Goal: Task Accomplishment & Management: Use online tool/utility

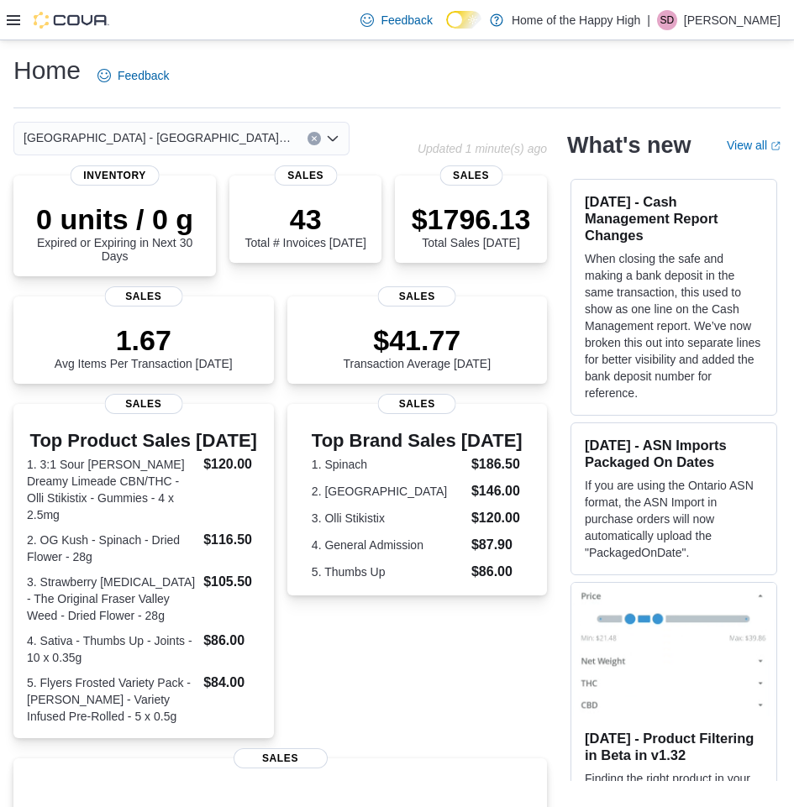
click at [17, 18] on icon at bounding box center [13, 19] width 13 height 13
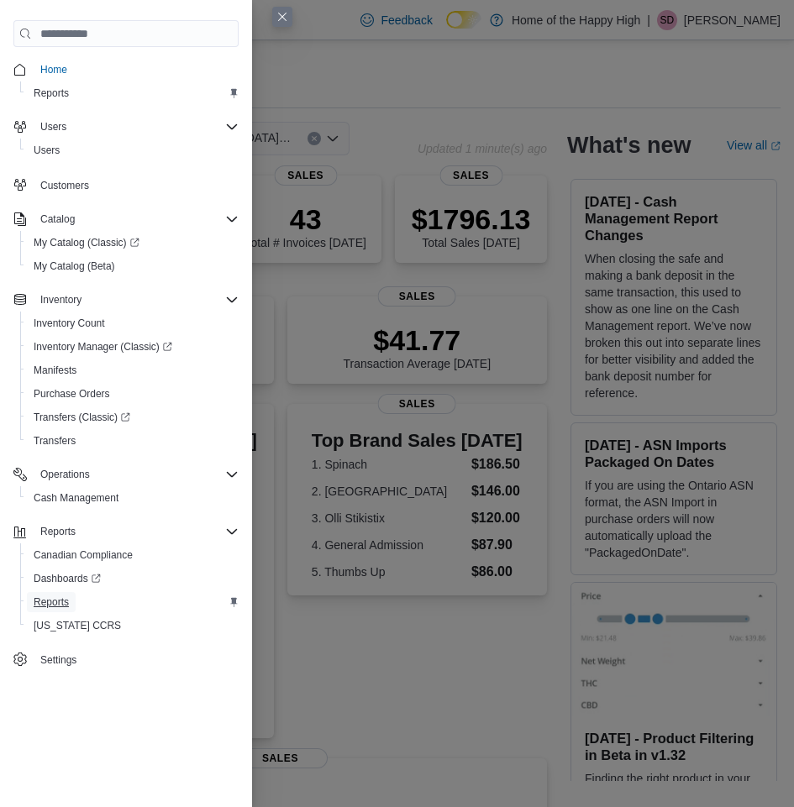
click at [60, 601] on span "Reports" at bounding box center [51, 602] width 35 height 13
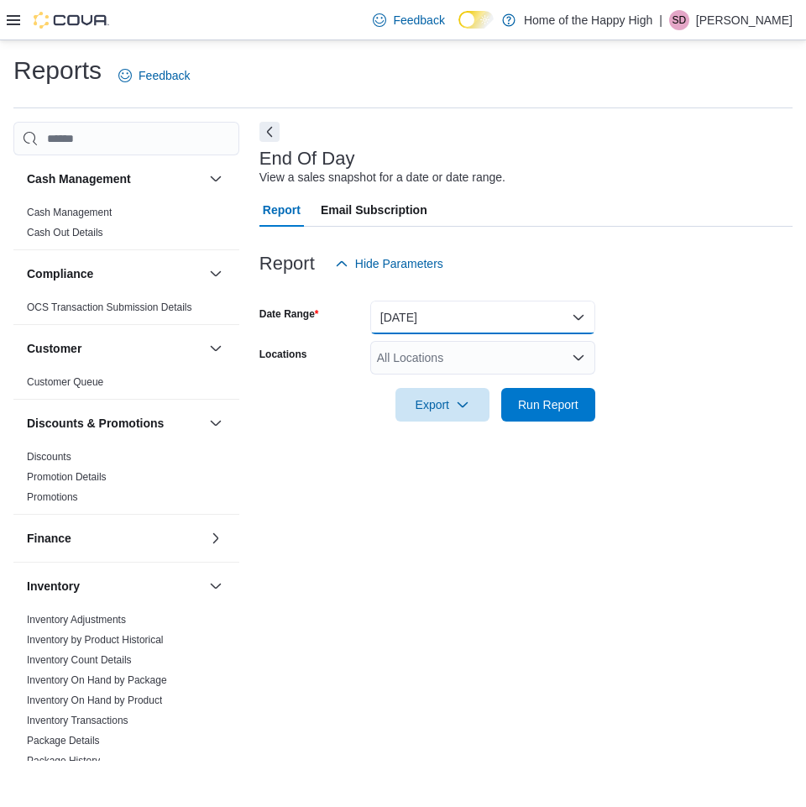
click at [399, 313] on button "[DATE]" at bounding box center [482, 318] width 225 height 34
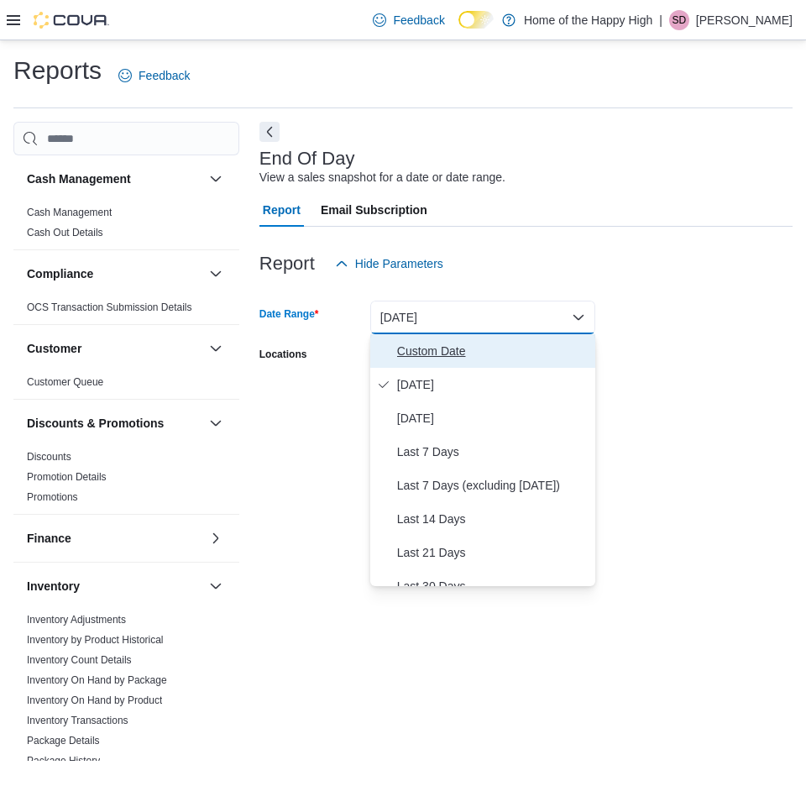
click at [439, 343] on span "Custom Date" at bounding box center [493, 351] width 192 height 20
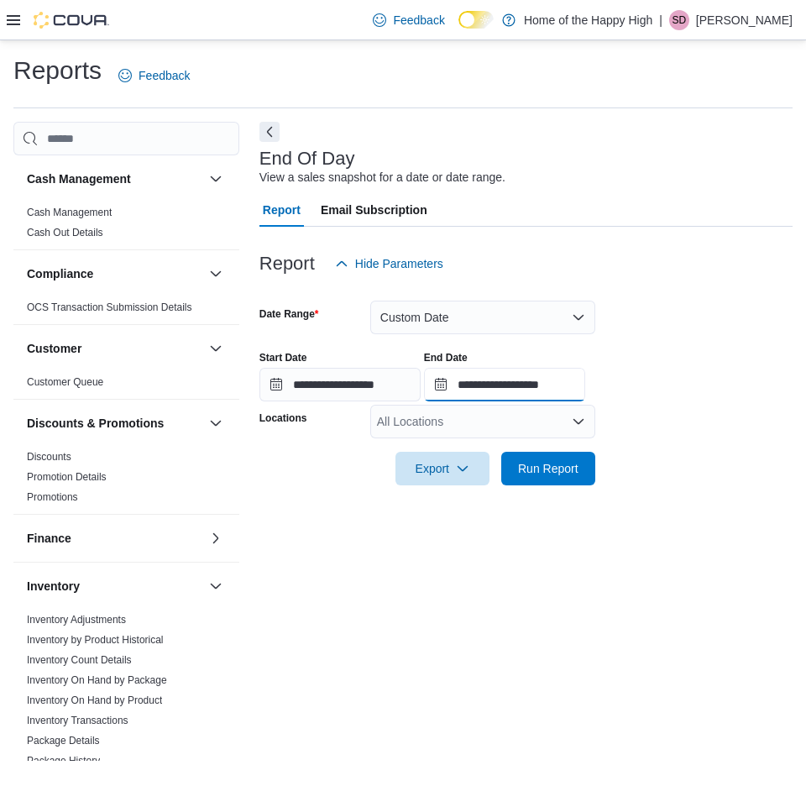
click at [556, 396] on input "**********" at bounding box center [504, 385] width 161 height 34
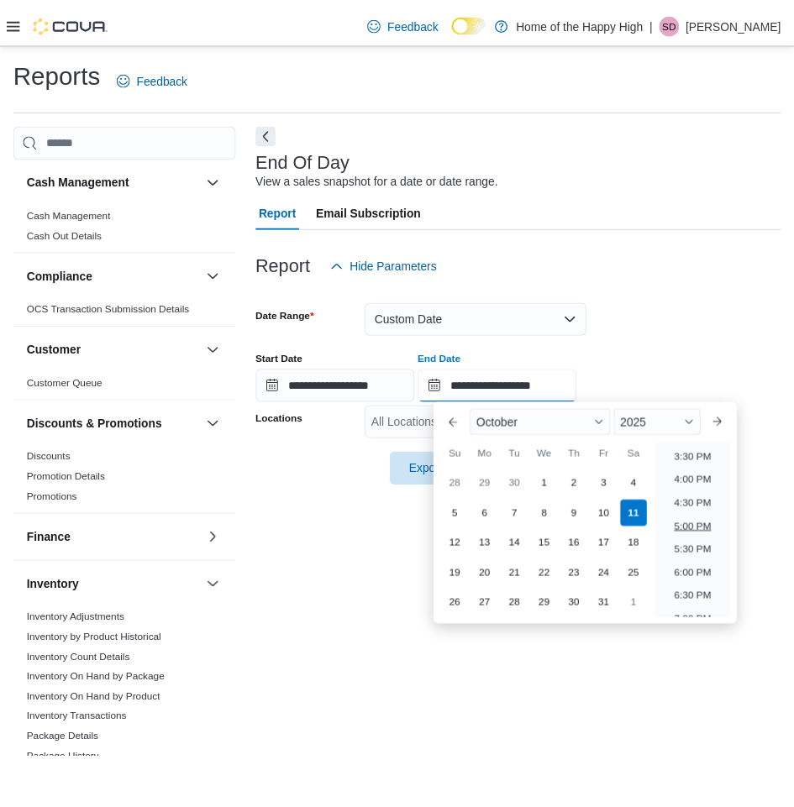
scroll to position [702, 0]
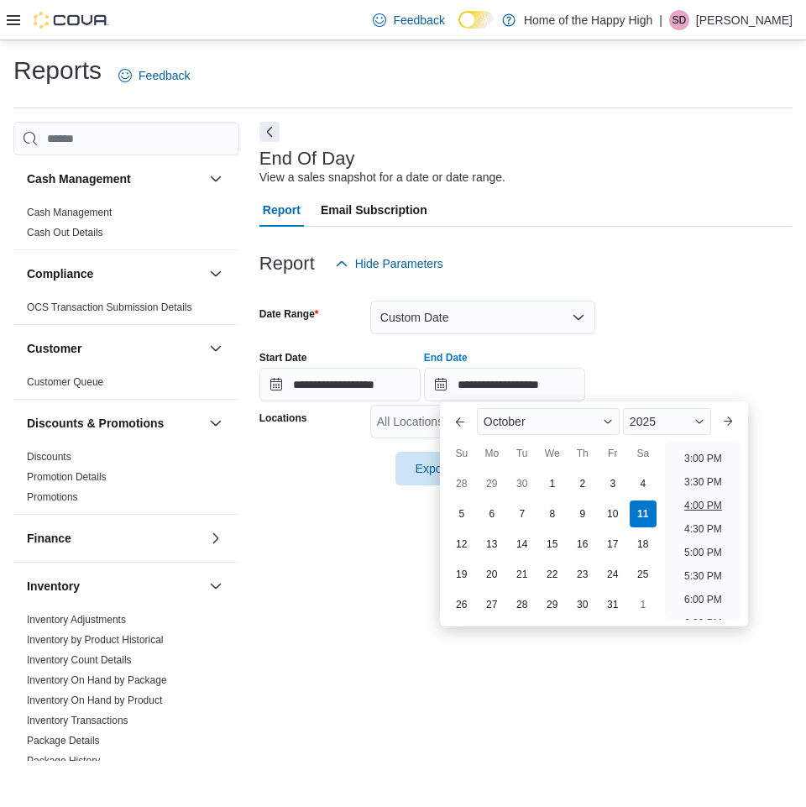
click at [712, 507] on li "4:00 PM" at bounding box center [703, 506] width 51 height 20
type input "**********"
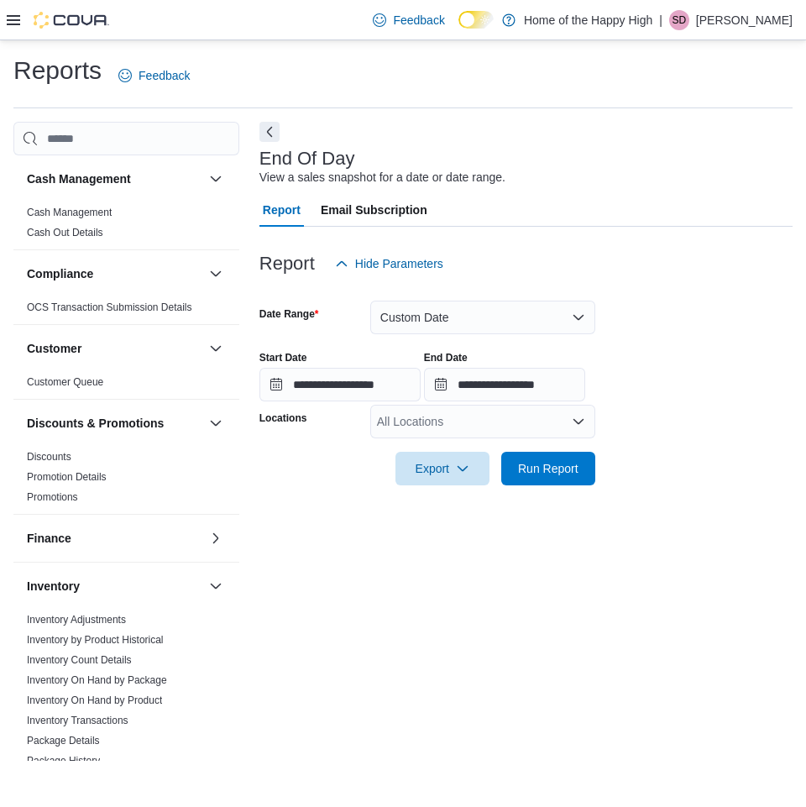
click at [444, 407] on div "All Locations" at bounding box center [482, 422] width 225 height 34
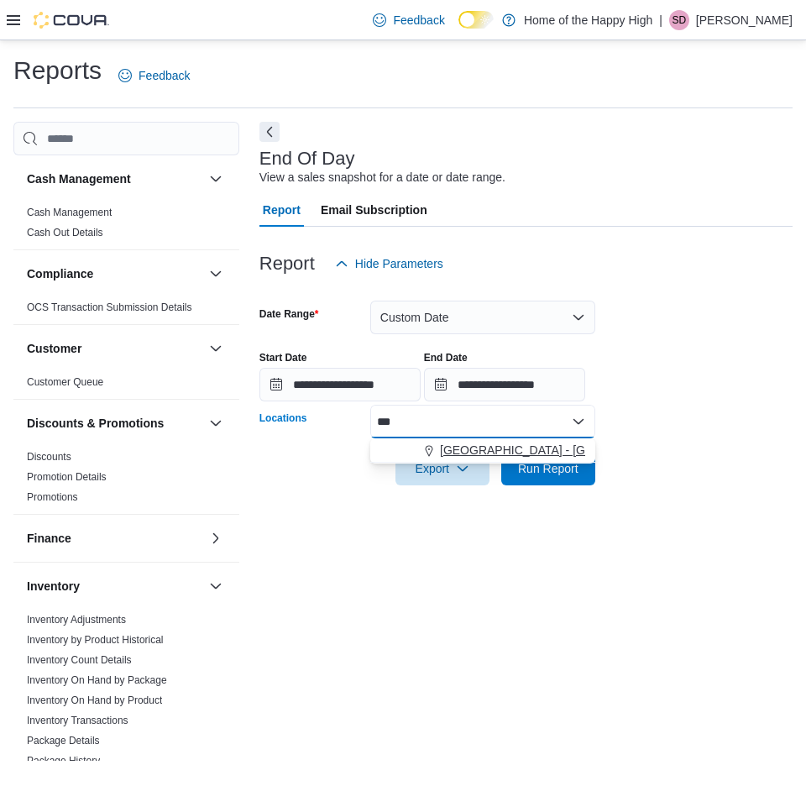
type input "***"
click at [479, 455] on span "[GEOGRAPHIC_DATA] - [GEOGRAPHIC_DATA] - Fire & Flower" at bounding box center [608, 450] width 336 height 17
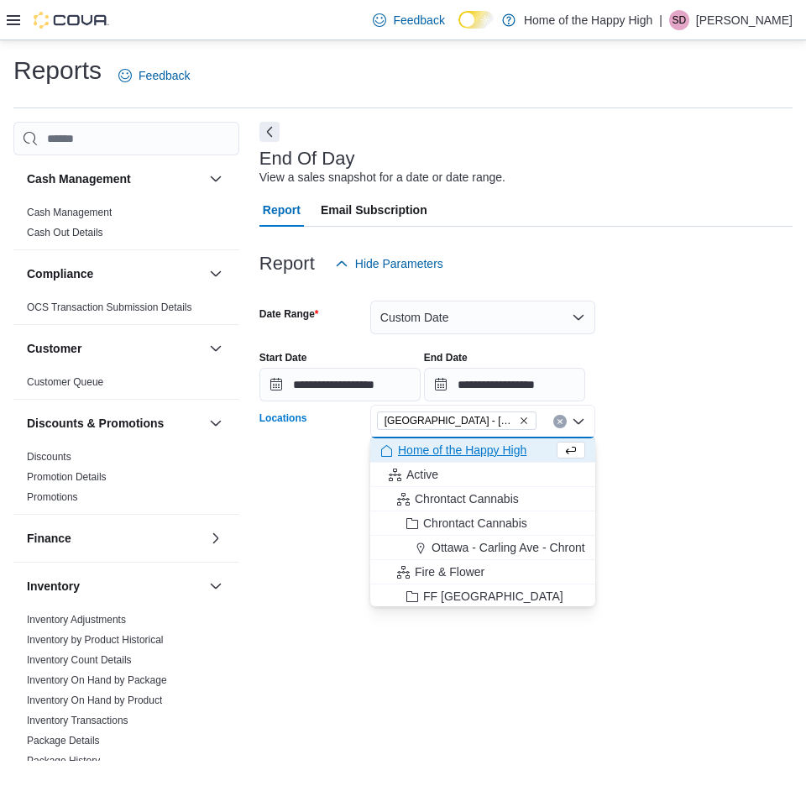
click at [650, 435] on form "**********" at bounding box center [526, 383] width 533 height 205
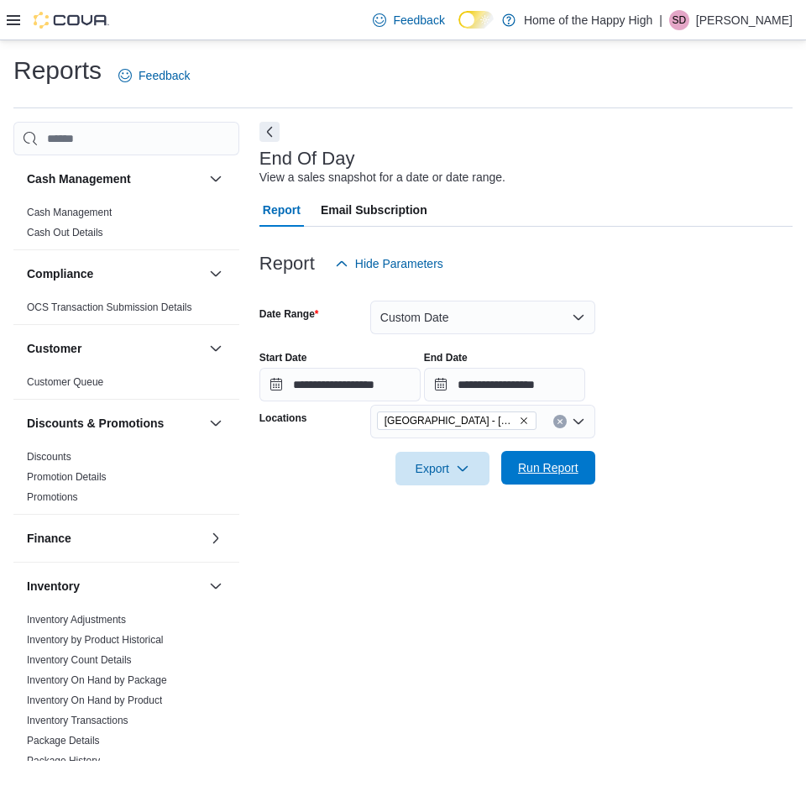
click at [553, 469] on span "Run Report" at bounding box center [548, 468] width 60 height 17
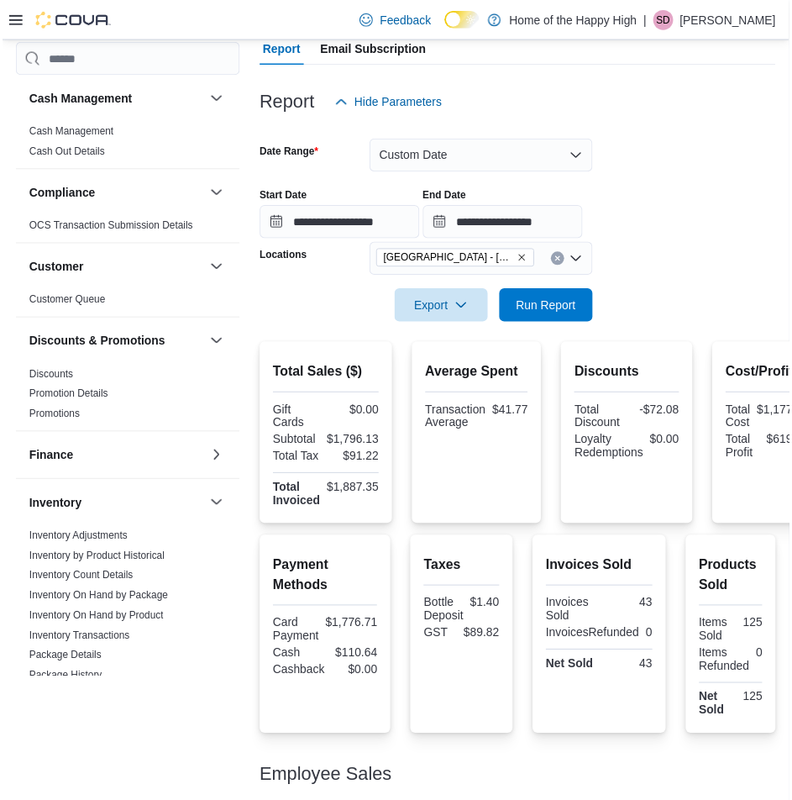
scroll to position [168, 0]
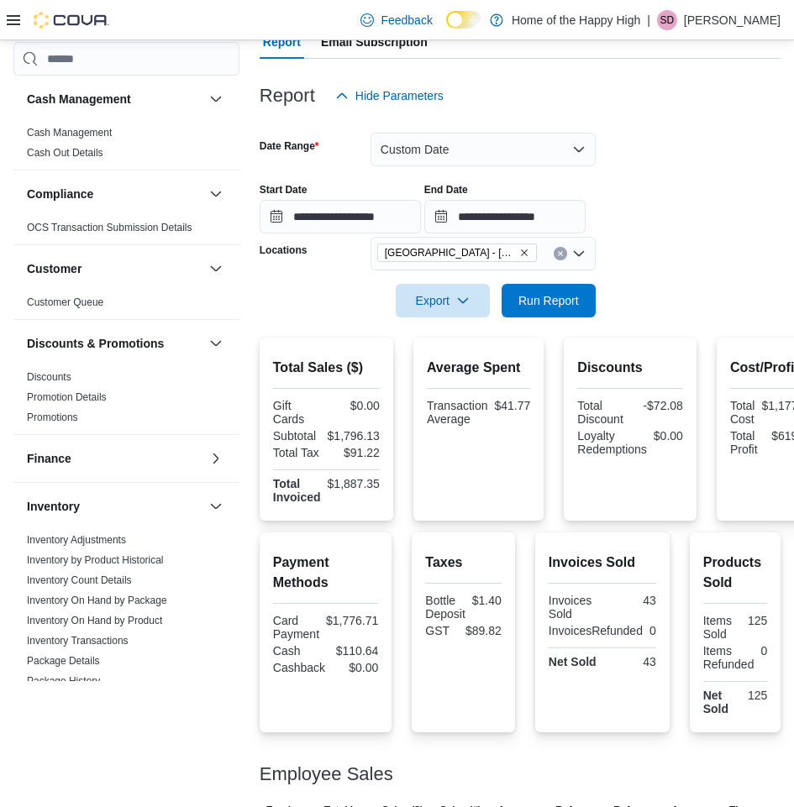
click at [286, 123] on div at bounding box center [520, 123] width 521 height 20
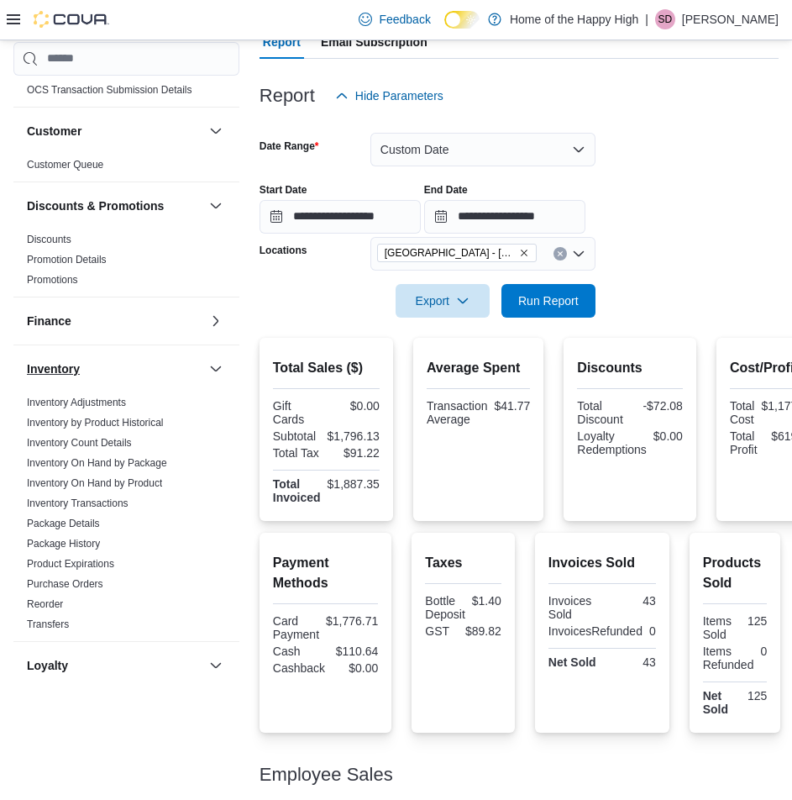
scroll to position [252, 0]
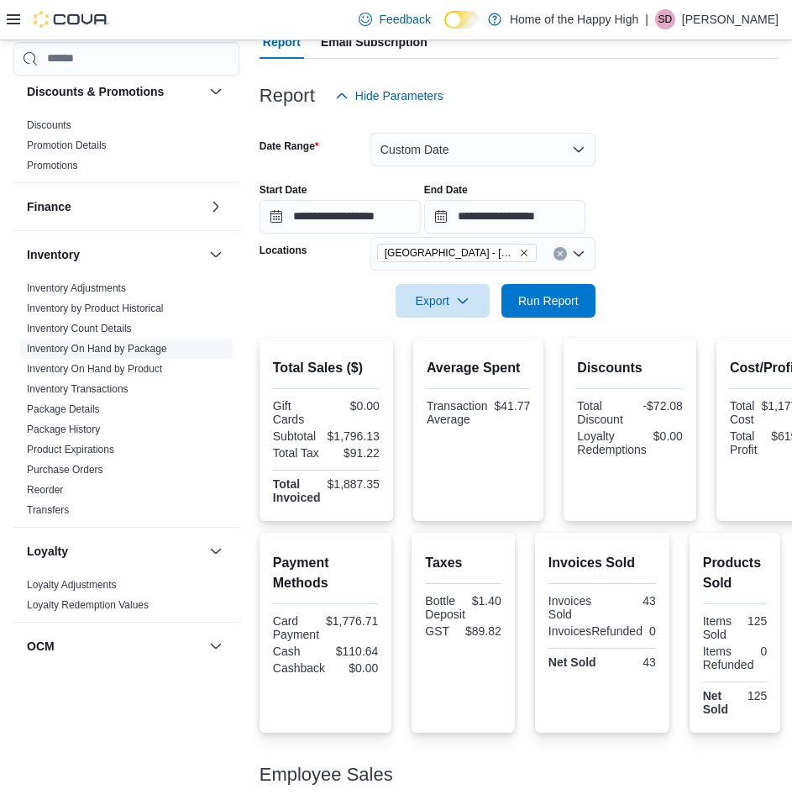
click at [131, 349] on link "Inventory On Hand by Package" at bounding box center [97, 349] width 140 height 12
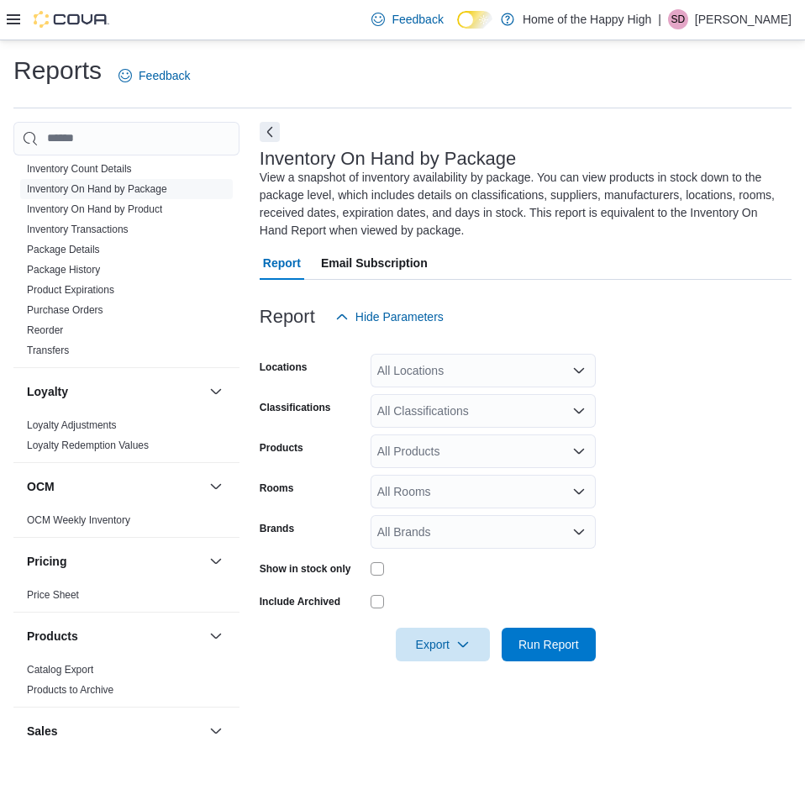
scroll to position [588, 0]
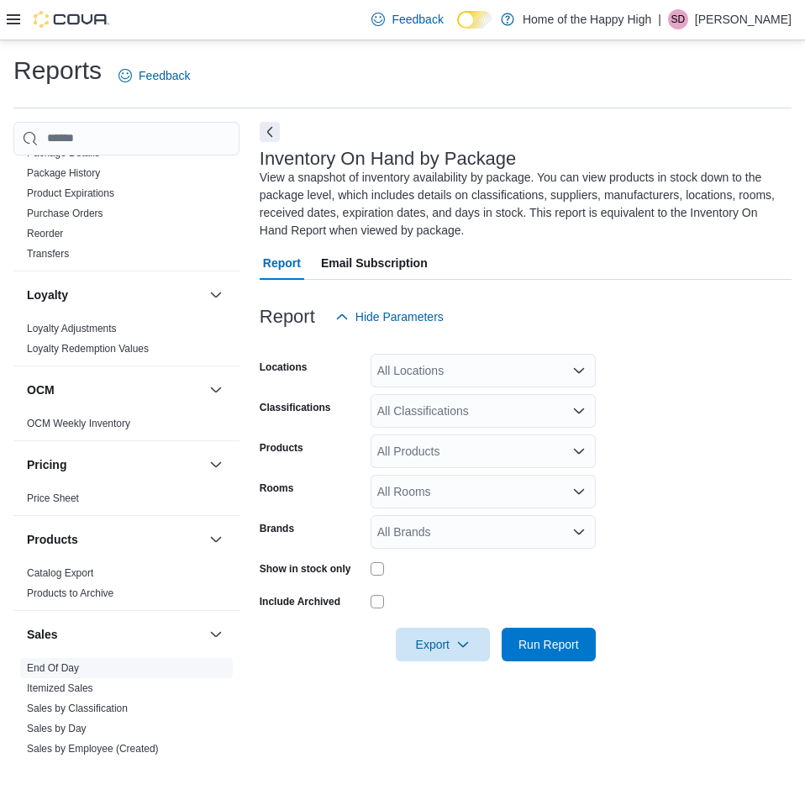
click at [74, 669] on link "End Of Day" at bounding box center [53, 668] width 52 height 12
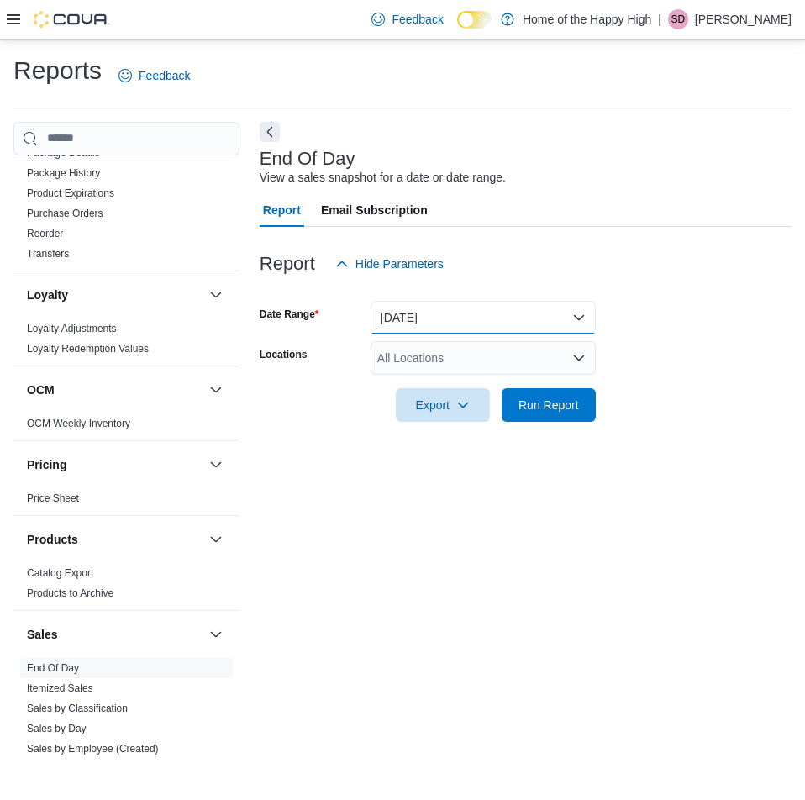
click at [570, 315] on button "[DATE]" at bounding box center [482, 318] width 225 height 34
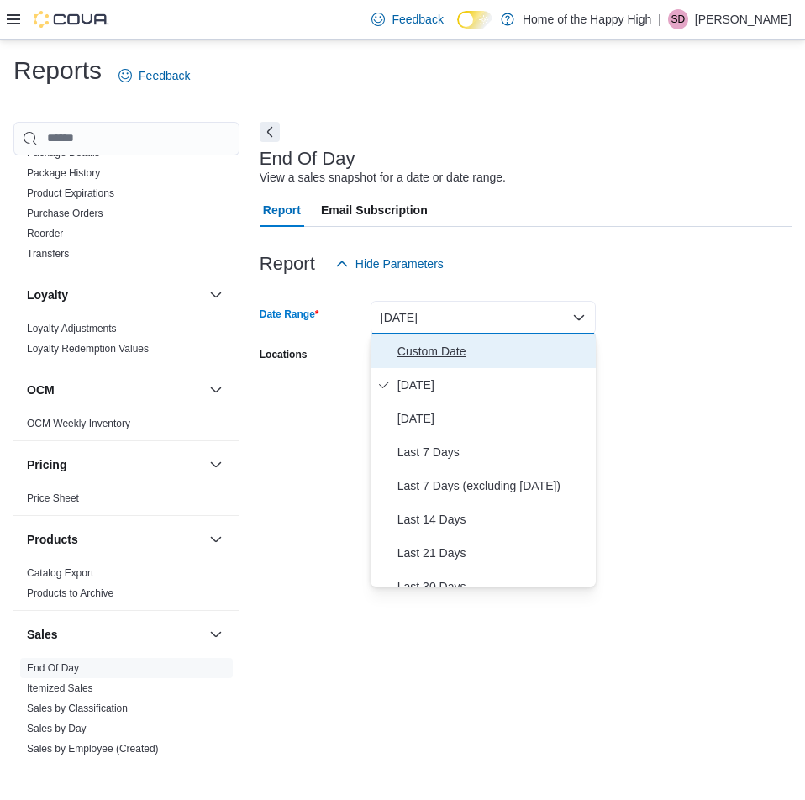
click at [496, 361] on button "Custom Date" at bounding box center [482, 351] width 225 height 34
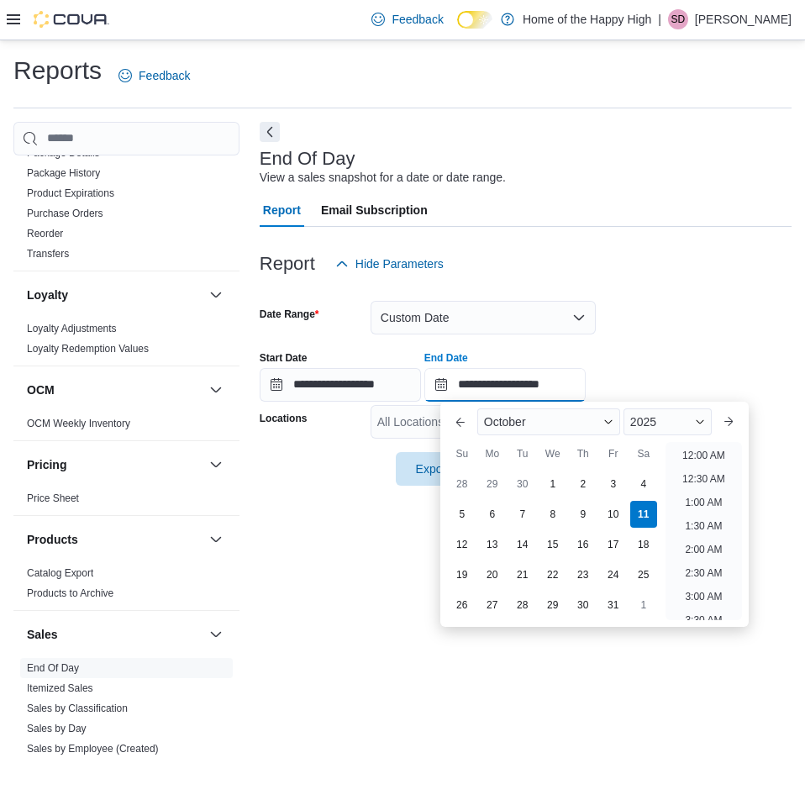
click at [564, 388] on input "**********" at bounding box center [504, 385] width 161 height 34
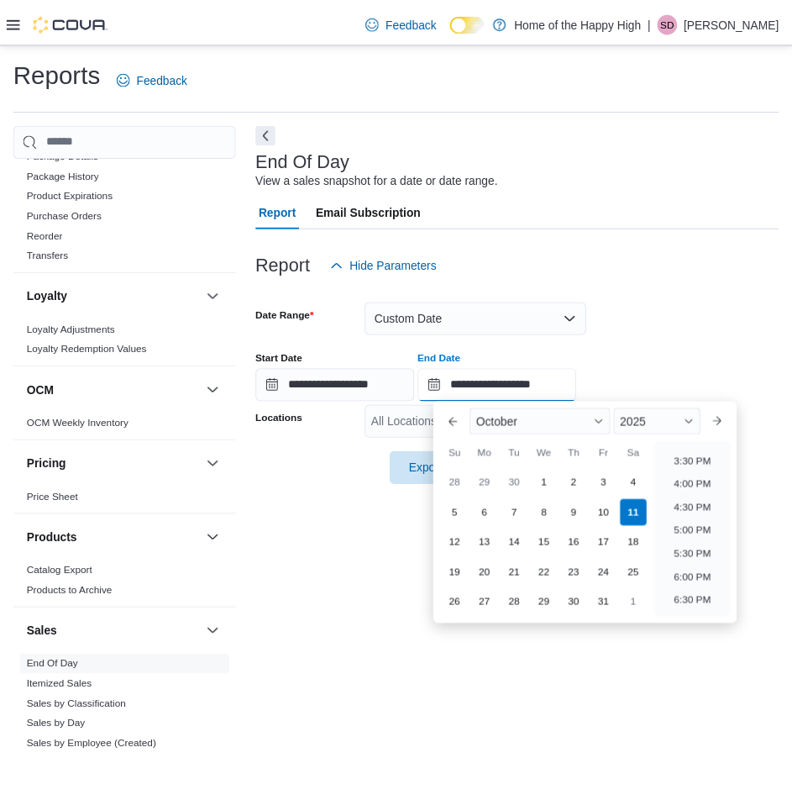
scroll to position [702, 0]
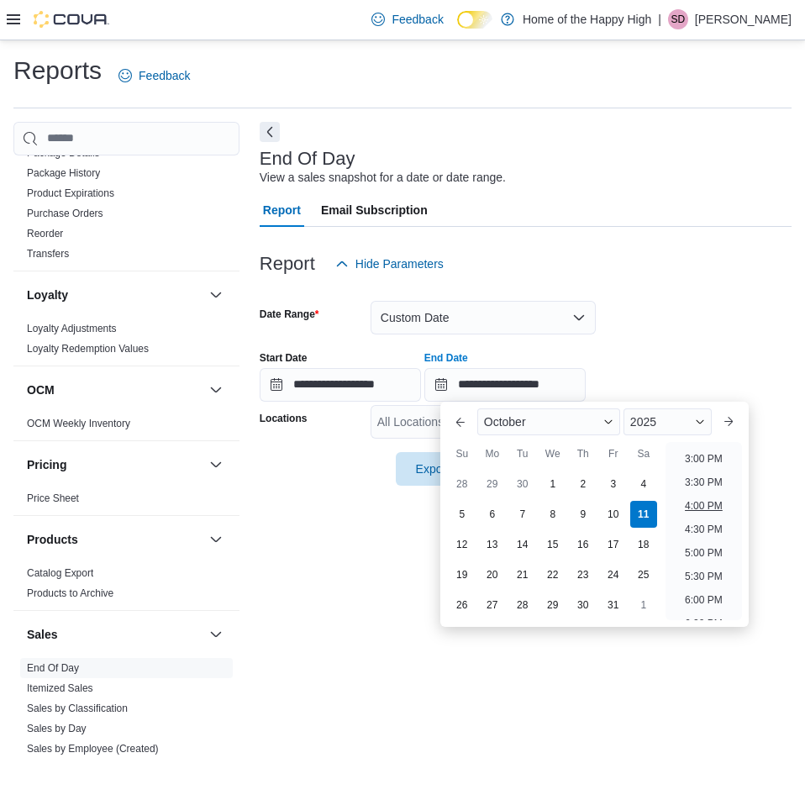
click at [705, 503] on li "4:00 PM" at bounding box center [703, 506] width 51 height 20
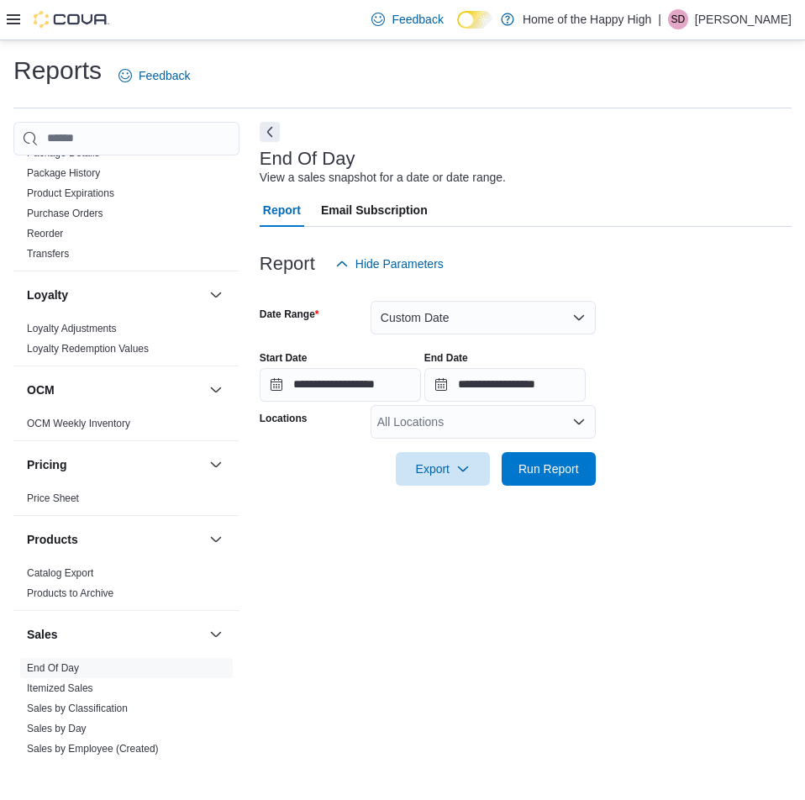
type input "**********"
click at [525, 418] on div "All Locations" at bounding box center [482, 422] width 225 height 34
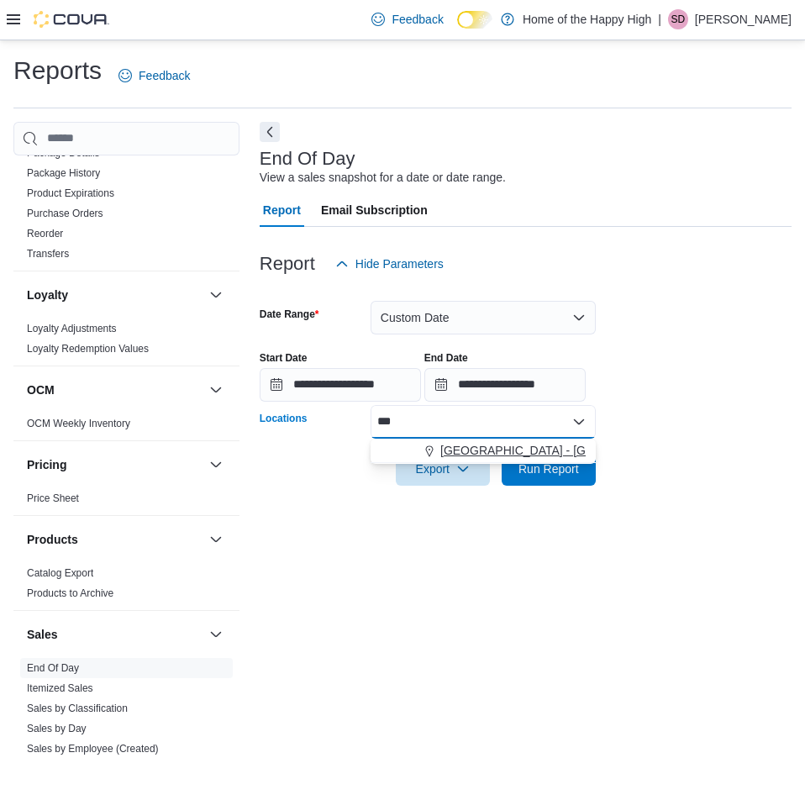
type input "***"
click at [531, 453] on span "[GEOGRAPHIC_DATA] - [GEOGRAPHIC_DATA] - Fire & Flower" at bounding box center [608, 450] width 336 height 17
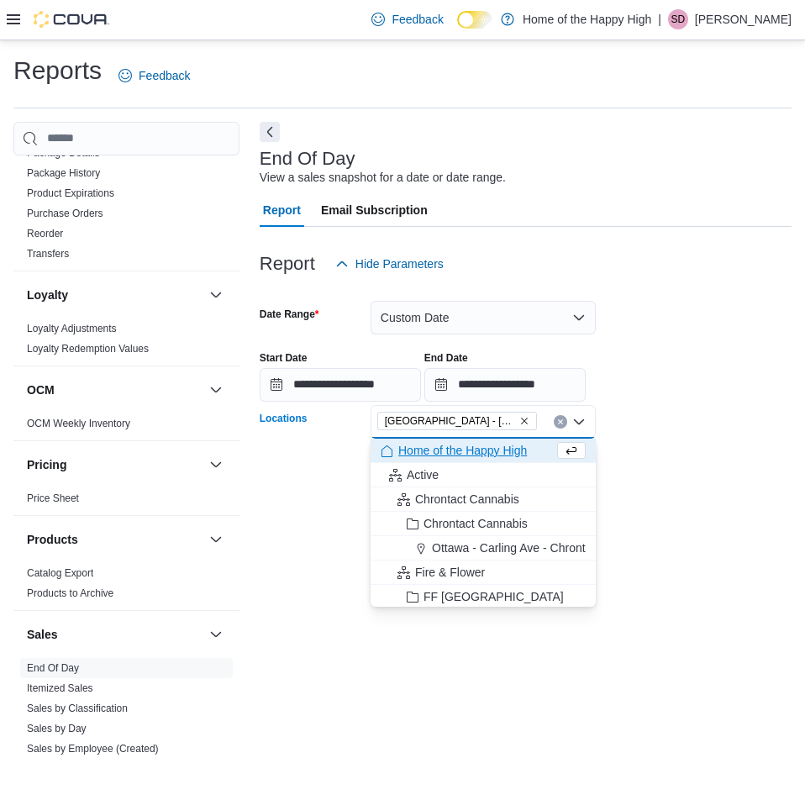
click at [670, 415] on form "**********" at bounding box center [526, 383] width 532 height 205
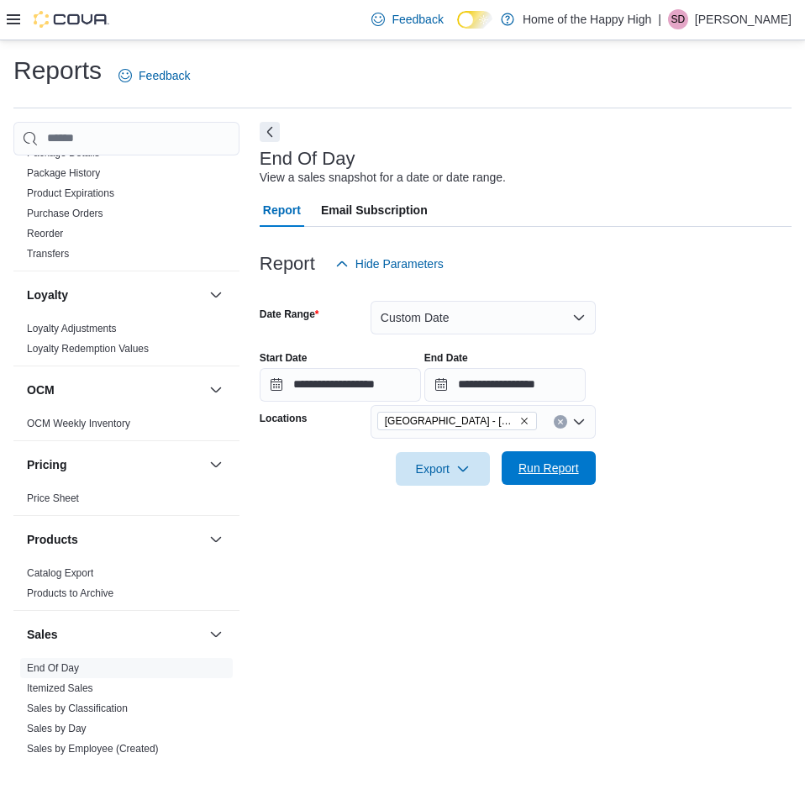
click at [588, 470] on button "Run Report" at bounding box center [549, 468] width 94 height 34
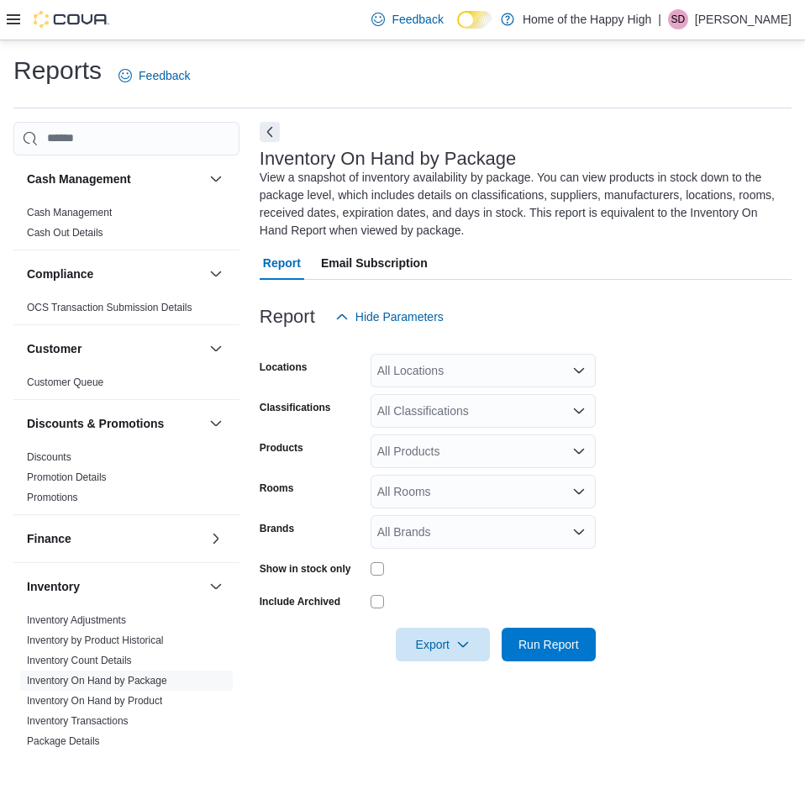
click at [593, 294] on div at bounding box center [526, 290] width 532 height 20
click at [449, 342] on div at bounding box center [526, 344] width 532 height 20
click at [466, 349] on div at bounding box center [526, 344] width 532 height 20
click at [470, 376] on div "All Locations" at bounding box center [482, 371] width 225 height 34
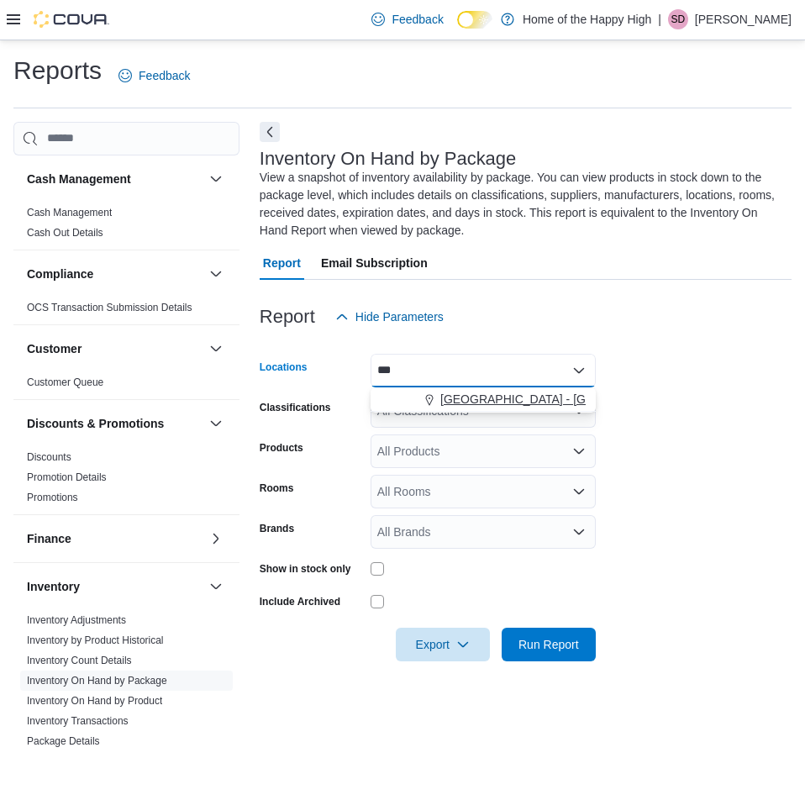
type input "***"
click at [493, 404] on span "[GEOGRAPHIC_DATA] - [GEOGRAPHIC_DATA] - Fire & Flower" at bounding box center [608, 399] width 336 height 17
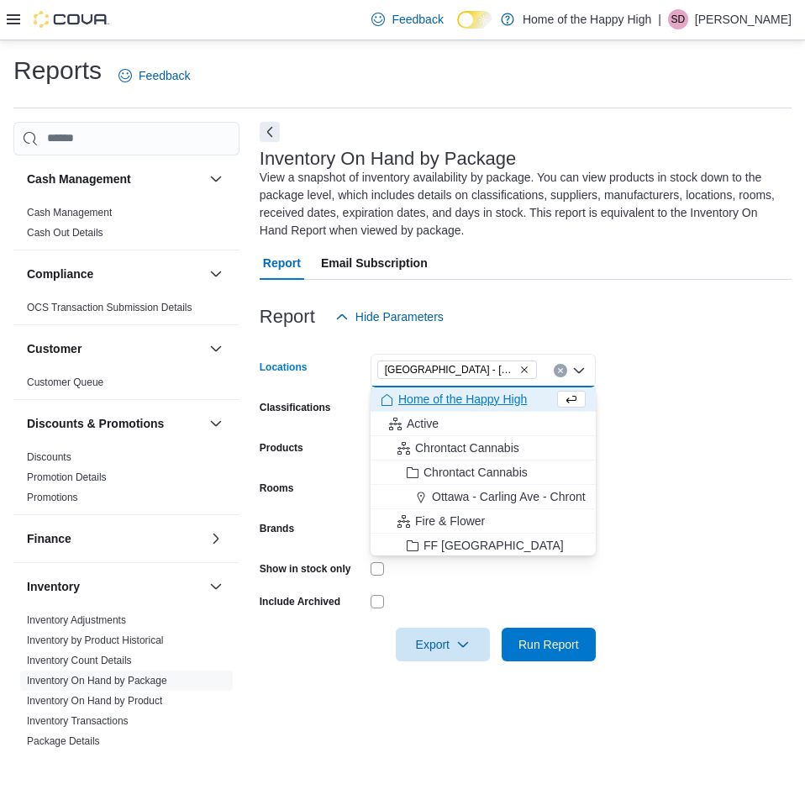
click at [717, 371] on form "Locations Sherwood Park - Baseline Road - Fire & Flower Combo box. Selected. Sh…" at bounding box center [526, 498] width 532 height 328
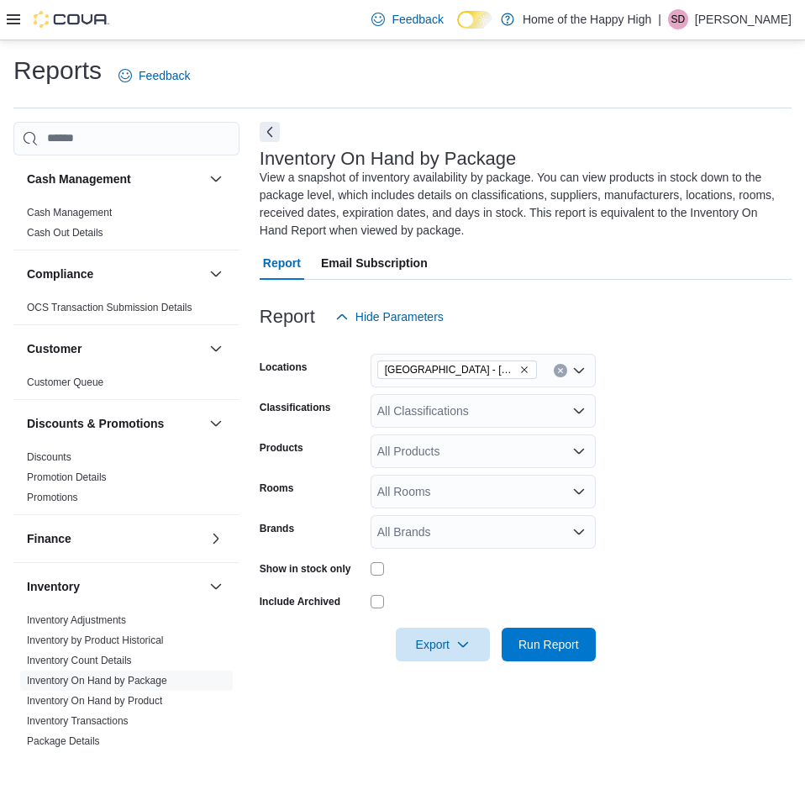
click at [519, 412] on div "All Classifications" at bounding box center [482, 411] width 225 height 34
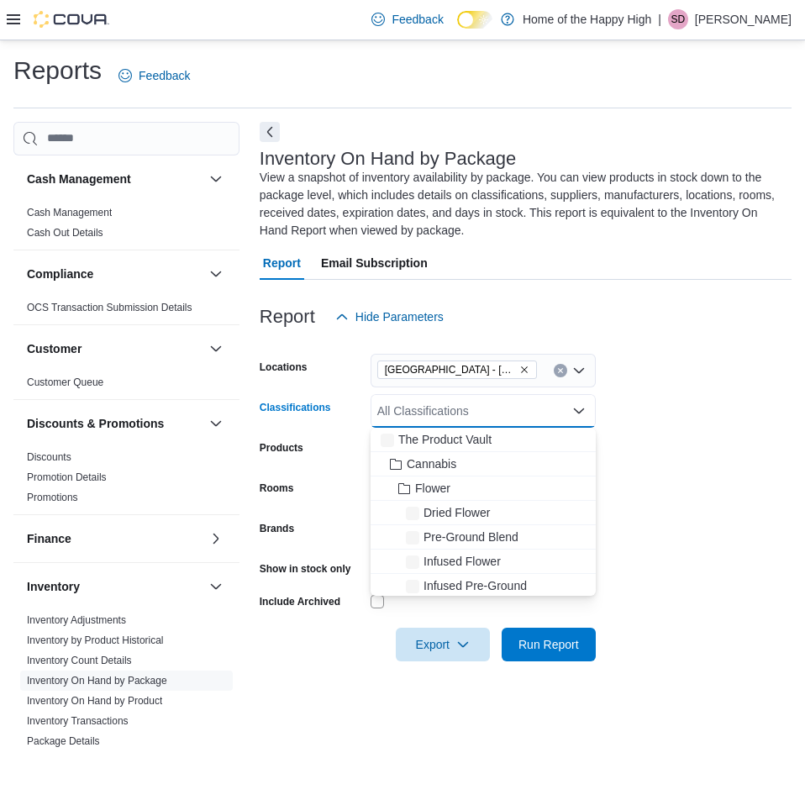
click at [640, 409] on form "Locations Sherwood Park - Baseline Road - Fire & Flower Classifications All Cla…" at bounding box center [526, 498] width 532 height 328
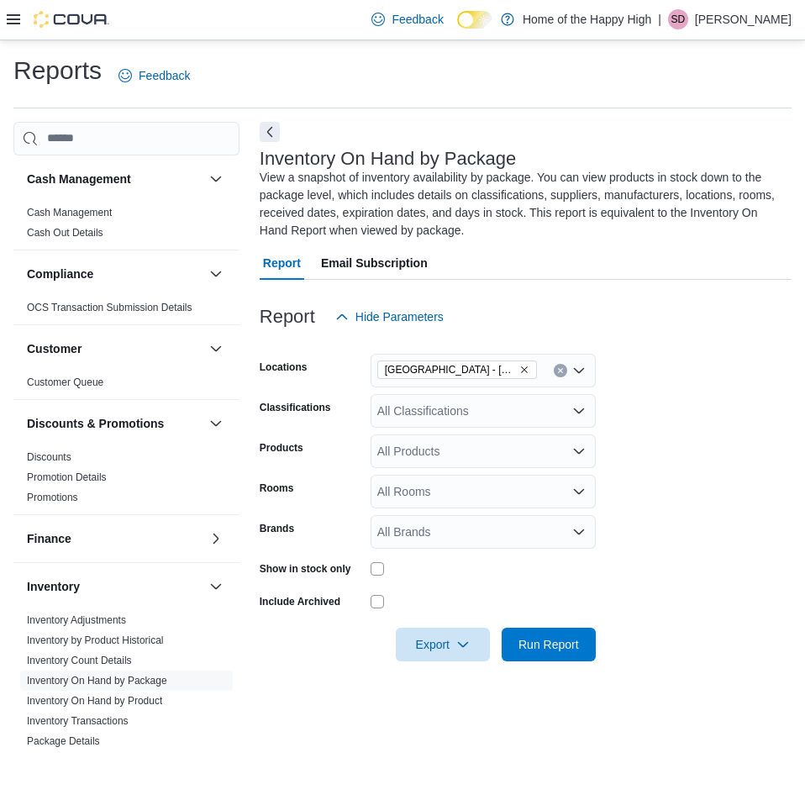
click at [510, 455] on div "All Products" at bounding box center [482, 451] width 225 height 34
type input "*"
click at [481, 418] on div "All Classifications" at bounding box center [482, 411] width 225 height 34
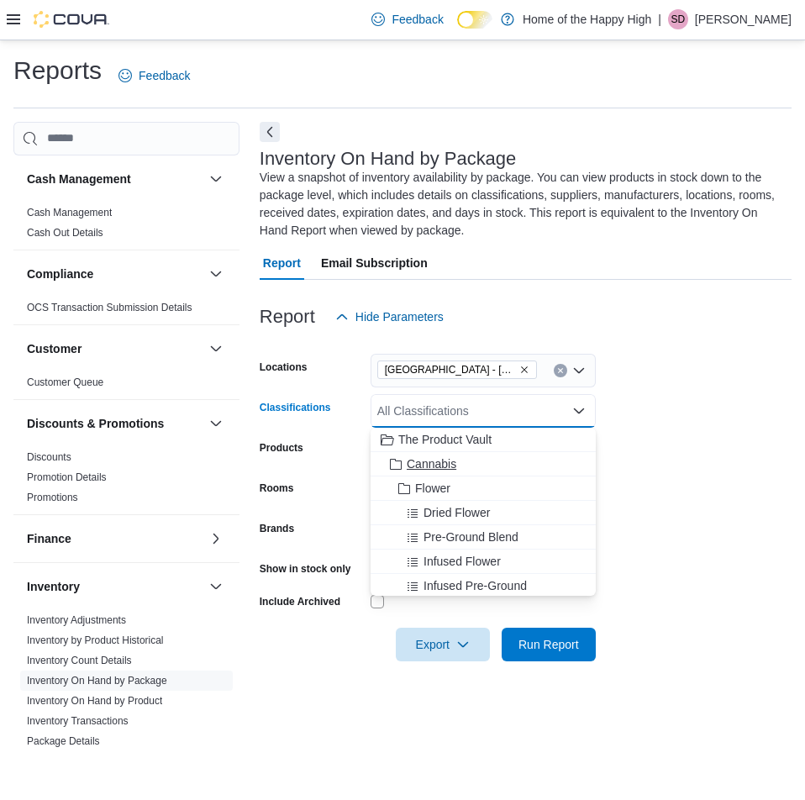
click at [444, 464] on span "Cannabis" at bounding box center [432, 463] width 50 height 17
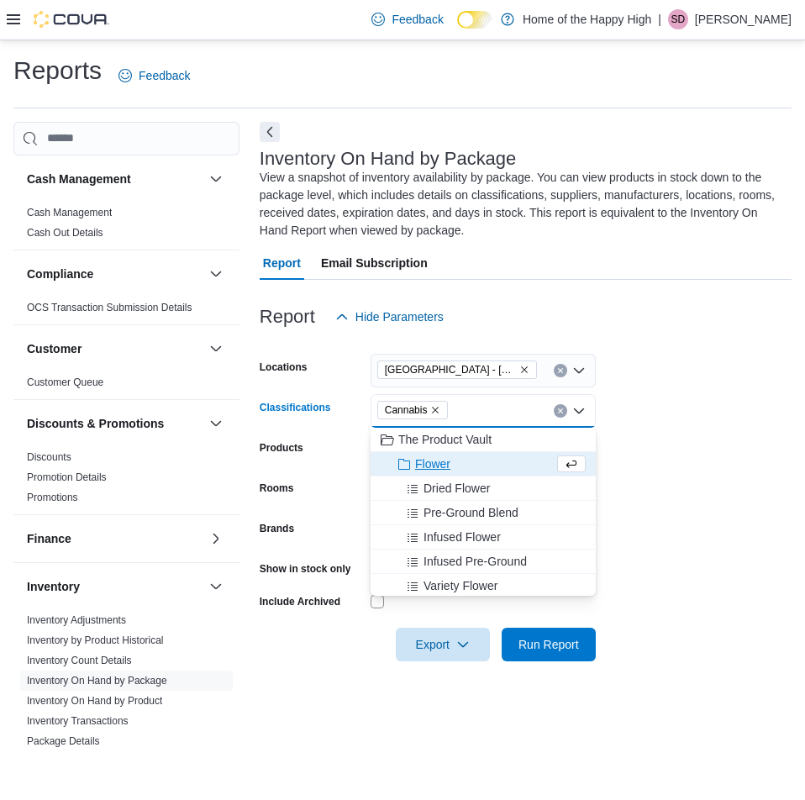
click at [650, 449] on form "Locations Sherwood Park - Baseline Road - Fire & Flower Classifications Cannabi…" at bounding box center [526, 498] width 532 height 328
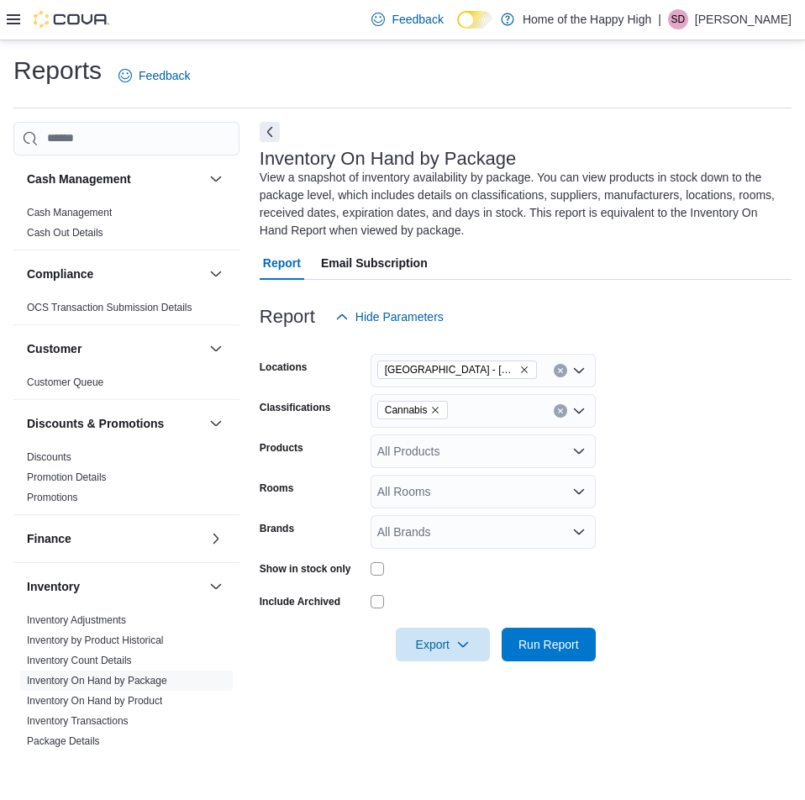
click at [486, 484] on div "All Rooms" at bounding box center [482, 492] width 225 height 34
click at [681, 473] on form "Locations Sherwood Park - Baseline Road - Fire & Flower Classifications Cannabi…" at bounding box center [526, 498] width 532 height 328
click at [464, 504] on div "All Rooms" at bounding box center [482, 492] width 225 height 34
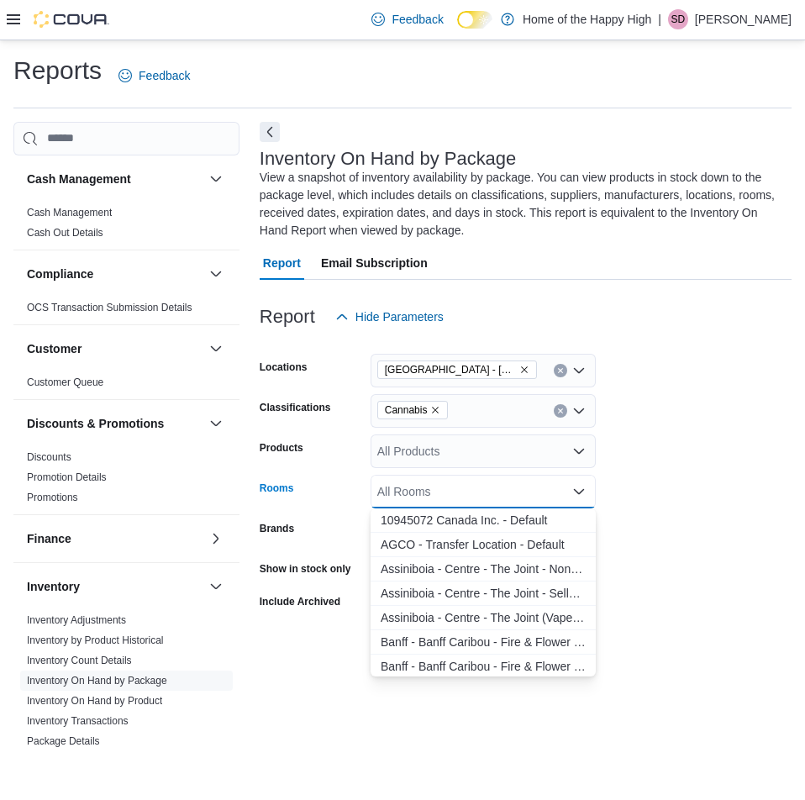
click at [628, 493] on form "Locations Sherwood Park - Baseline Road - Fire & Flower Classifications Cannabi…" at bounding box center [526, 498] width 532 height 328
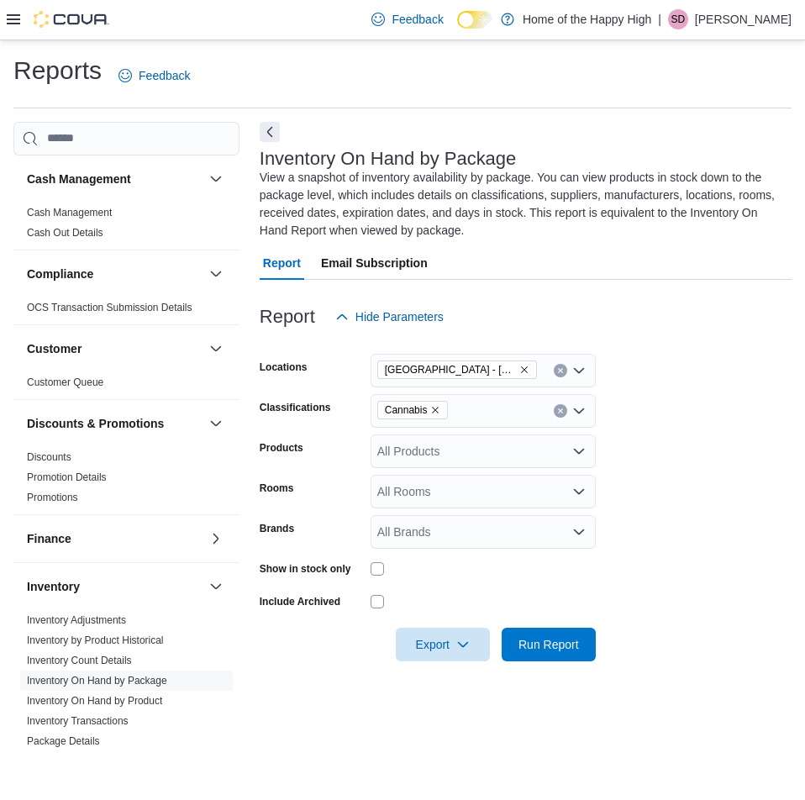
click at [526, 508] on form "Locations Sherwood Park - Baseline Road - Fire & Flower Classifications Cannabi…" at bounding box center [526, 498] width 532 height 328
click at [514, 493] on div "All Rooms" at bounding box center [482, 492] width 225 height 34
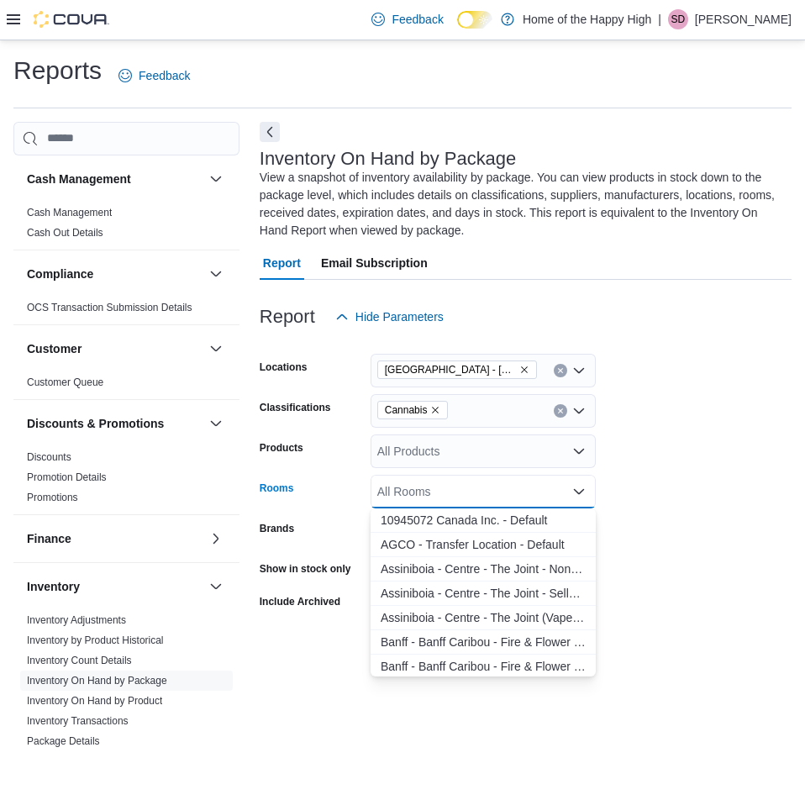
click at [644, 491] on form "Locations Sherwood Park - Baseline Road - Fire & Flower Classifications Cannabi…" at bounding box center [526, 498] width 532 height 328
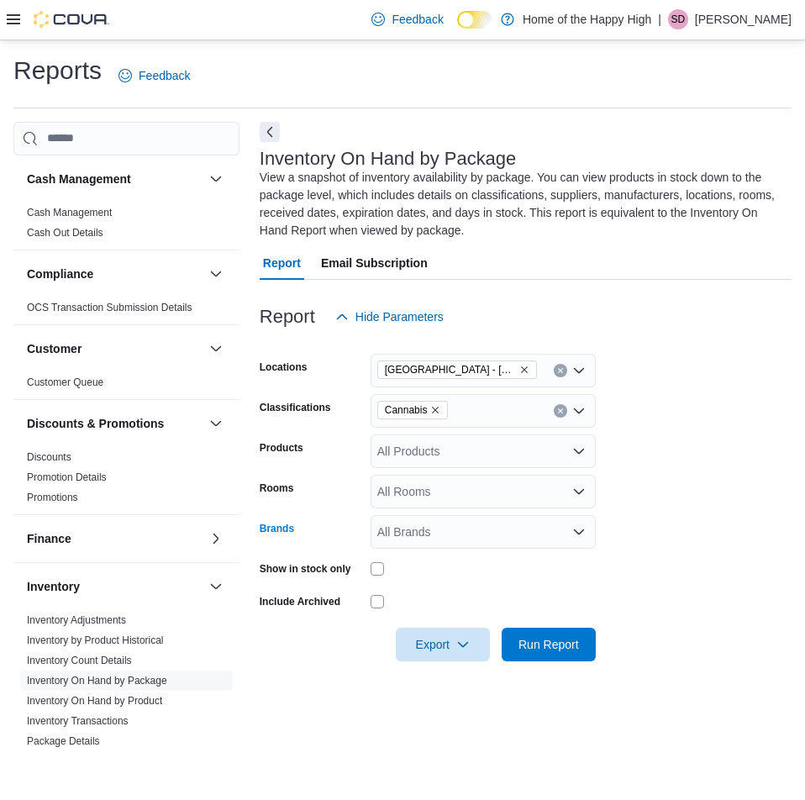
click at [522, 526] on div "All Brands" at bounding box center [482, 532] width 225 height 34
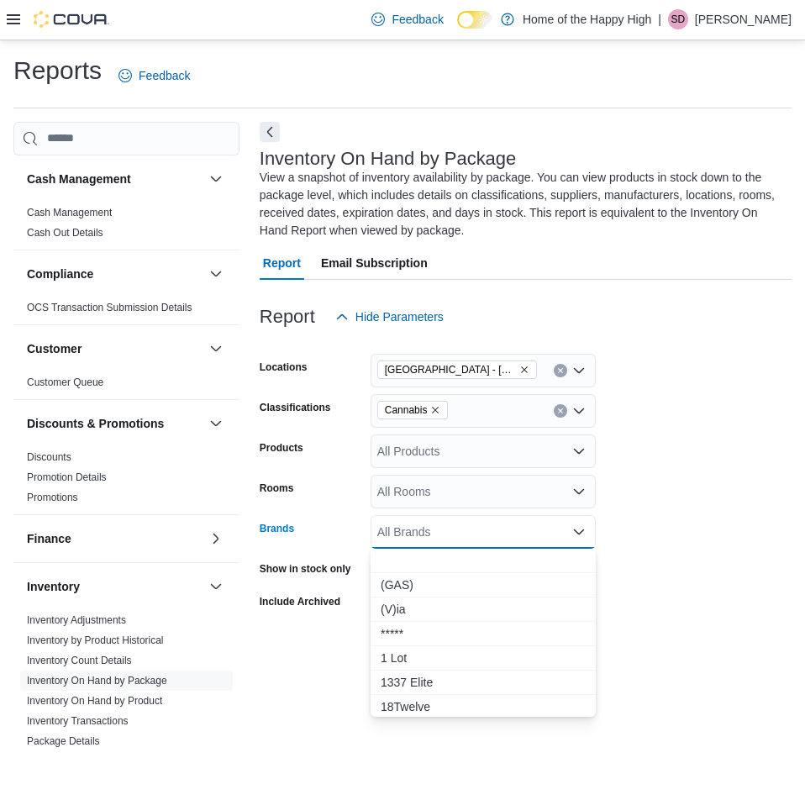
click at [679, 521] on form "Locations Sherwood Park - Baseline Road - Fire & Flower Classifications Cannabi…" at bounding box center [526, 498] width 532 height 328
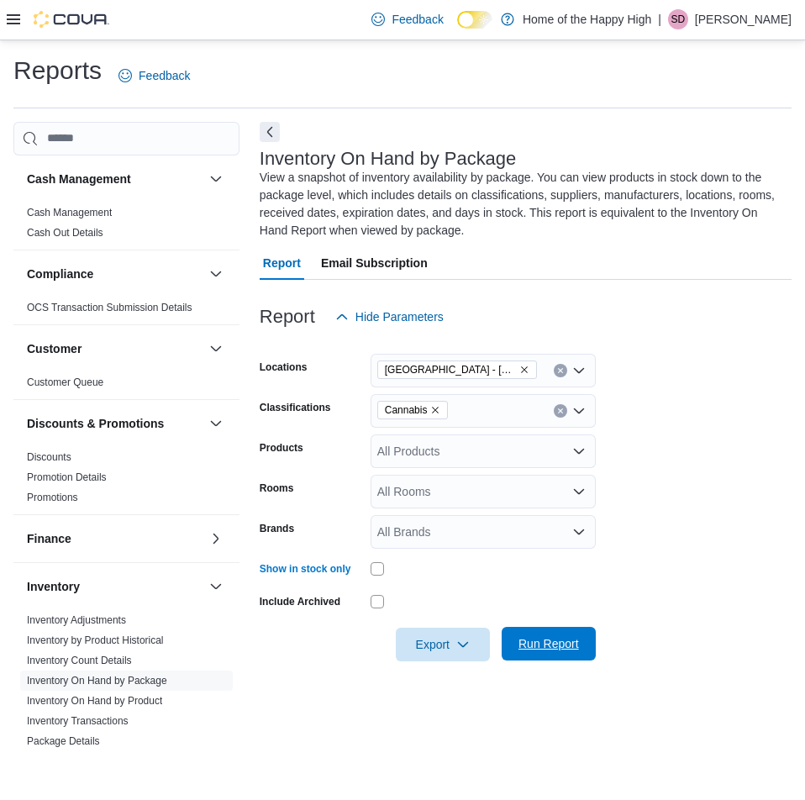
click at [512, 635] on span "Run Report" at bounding box center [549, 644] width 74 height 34
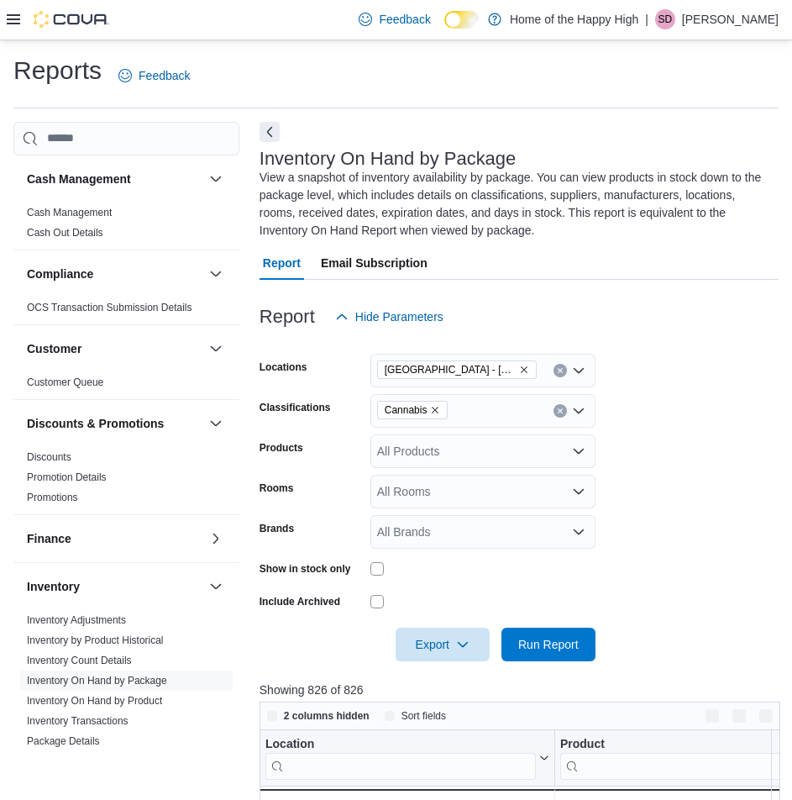
scroll to position [336, 0]
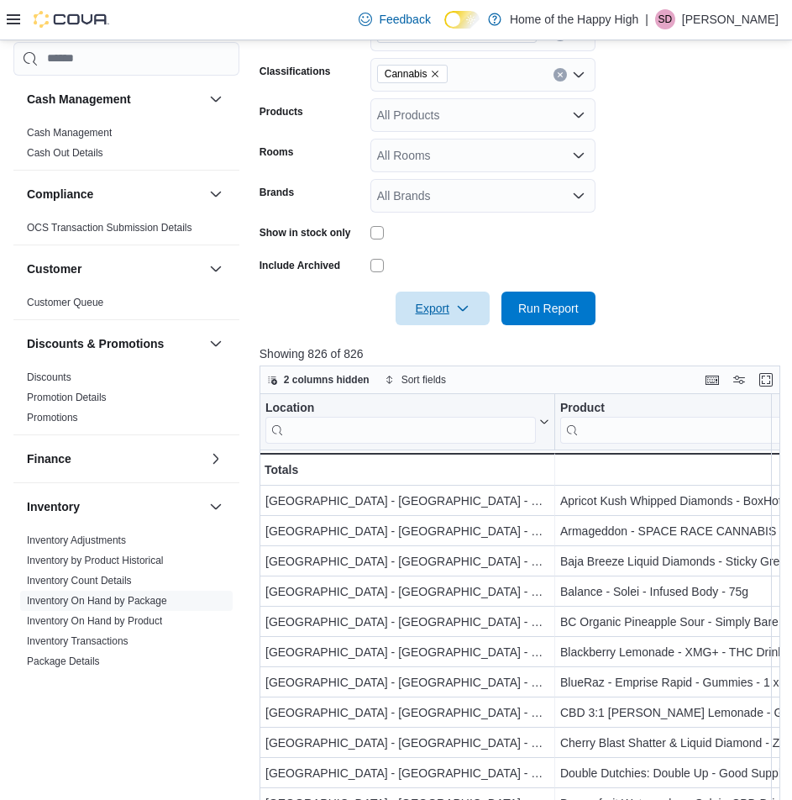
click at [460, 303] on icon "button" at bounding box center [462, 308] width 13 height 13
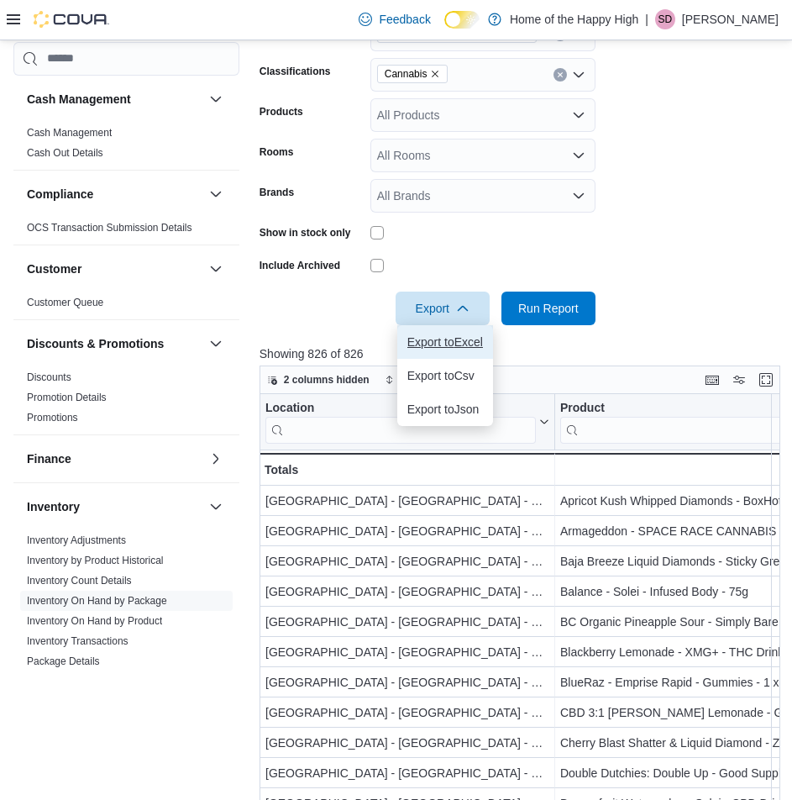
click at [470, 349] on button "Export to Excel" at bounding box center [445, 342] width 96 height 34
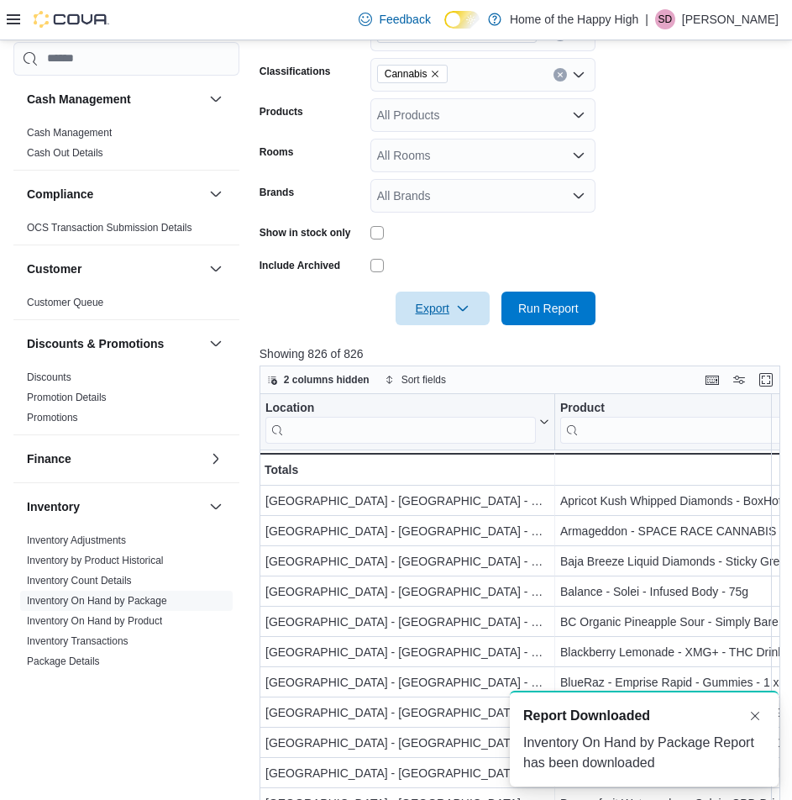
scroll to position [0, 0]
